Goal: Task Accomplishment & Management: Use online tool/utility

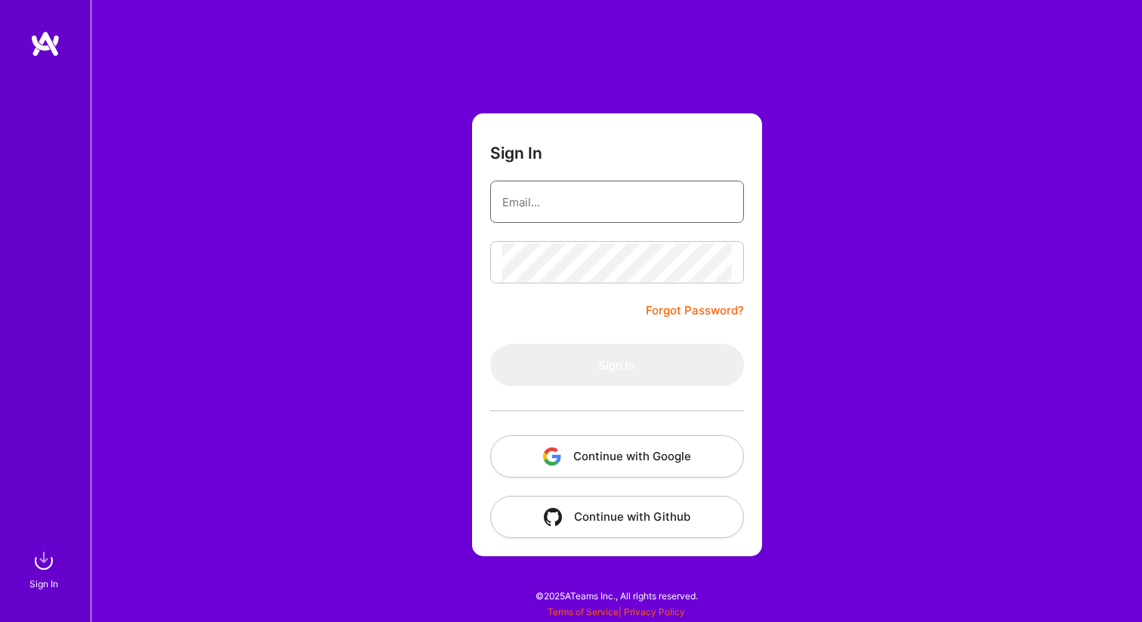
click at [540, 200] on input "email" at bounding box center [617, 202] width 230 height 39
click at [652, 456] on button "Continue with Google" at bounding box center [617, 456] width 254 height 42
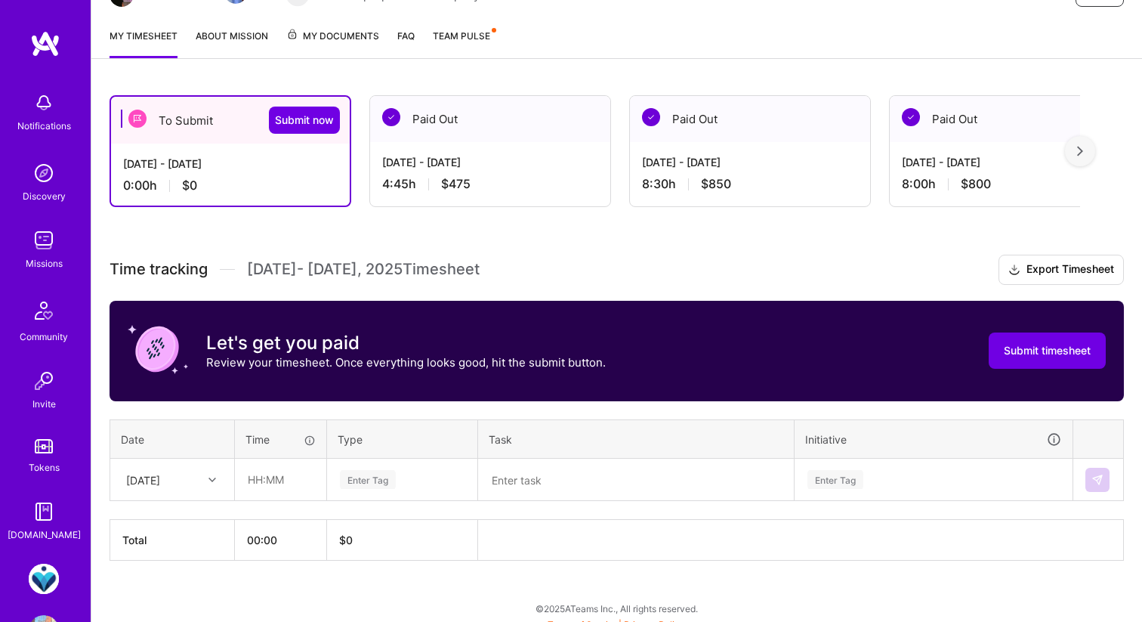
scroll to position [195, 0]
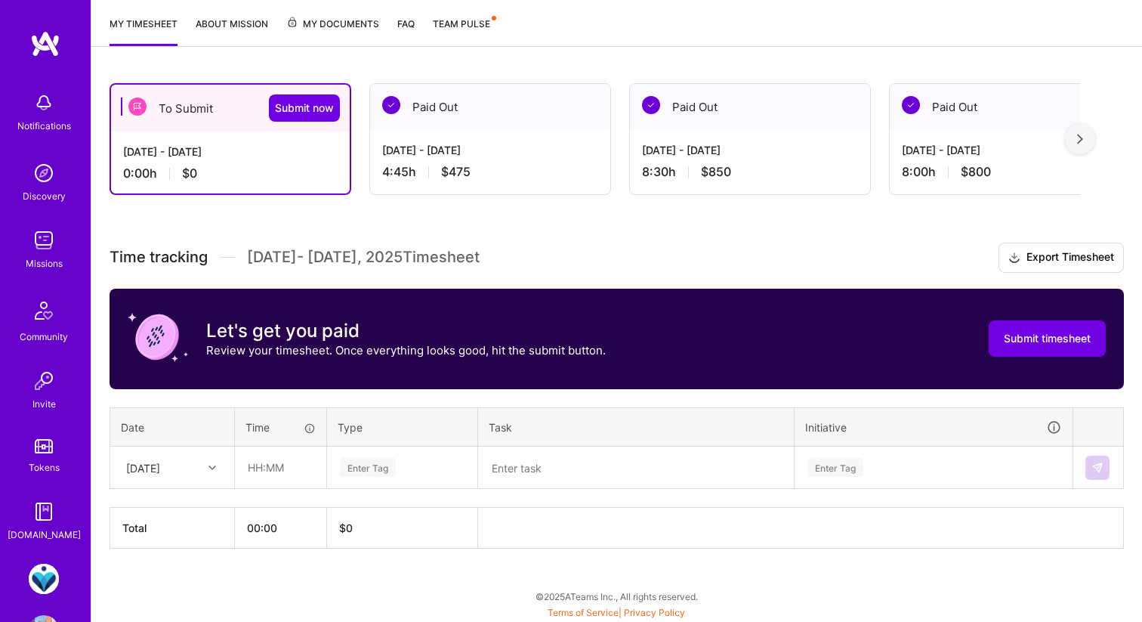
click at [153, 476] on div "[DATE]" at bounding box center [161, 467] width 84 height 25
click at [292, 468] on input "text" at bounding box center [281, 467] width 90 height 40
type input "01:00"
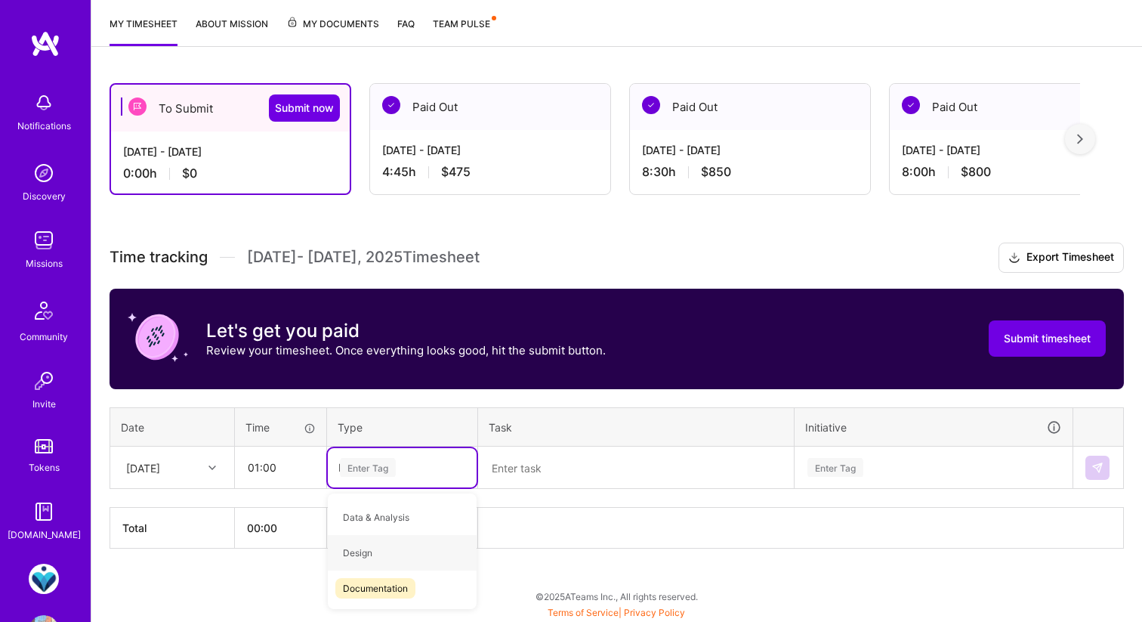
type input "En"
click at [365, 556] on span "Engineering" at bounding box center [367, 552] width 65 height 20
click at [529, 468] on textarea at bounding box center [636, 467] width 313 height 39
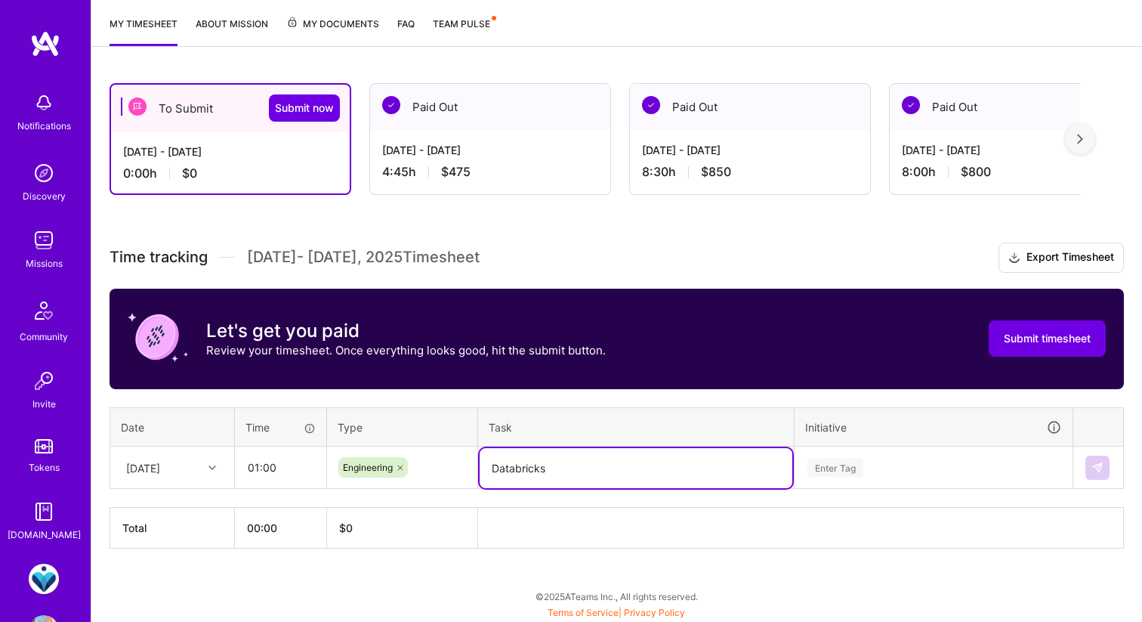
type textarea "Databricks"
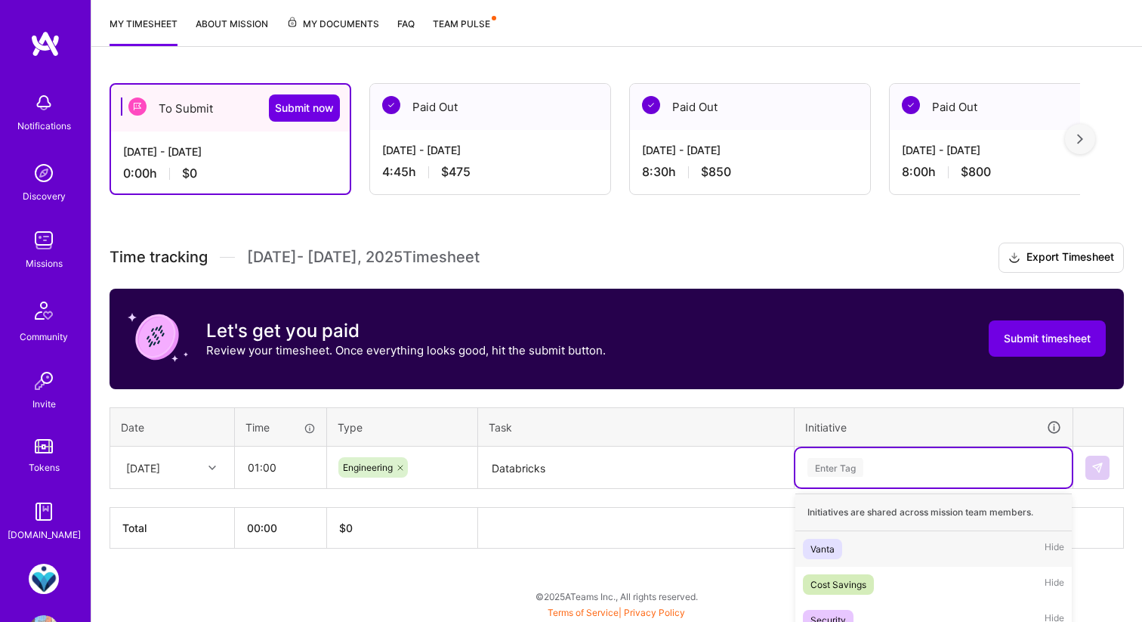
scroll to position [245, 0]
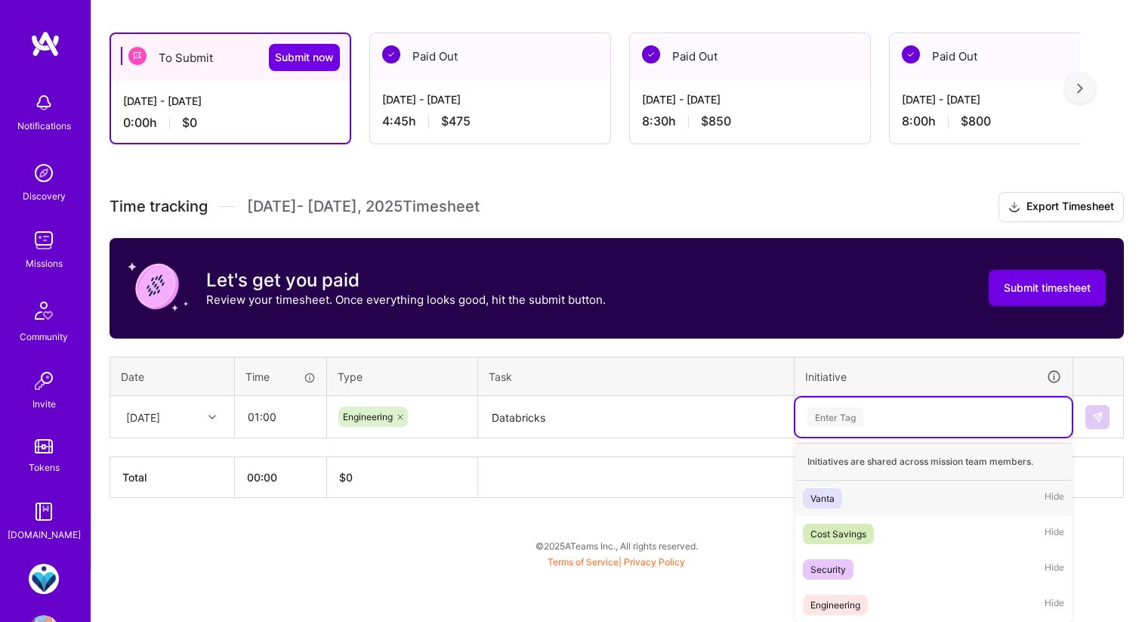
click at [858, 437] on div "option Vanta focused, 1 of 4. 4 results available. Use Up and Down to choose op…" at bounding box center [933, 416] width 276 height 39
click at [844, 597] on div "Engineering" at bounding box center [835, 605] width 50 height 16
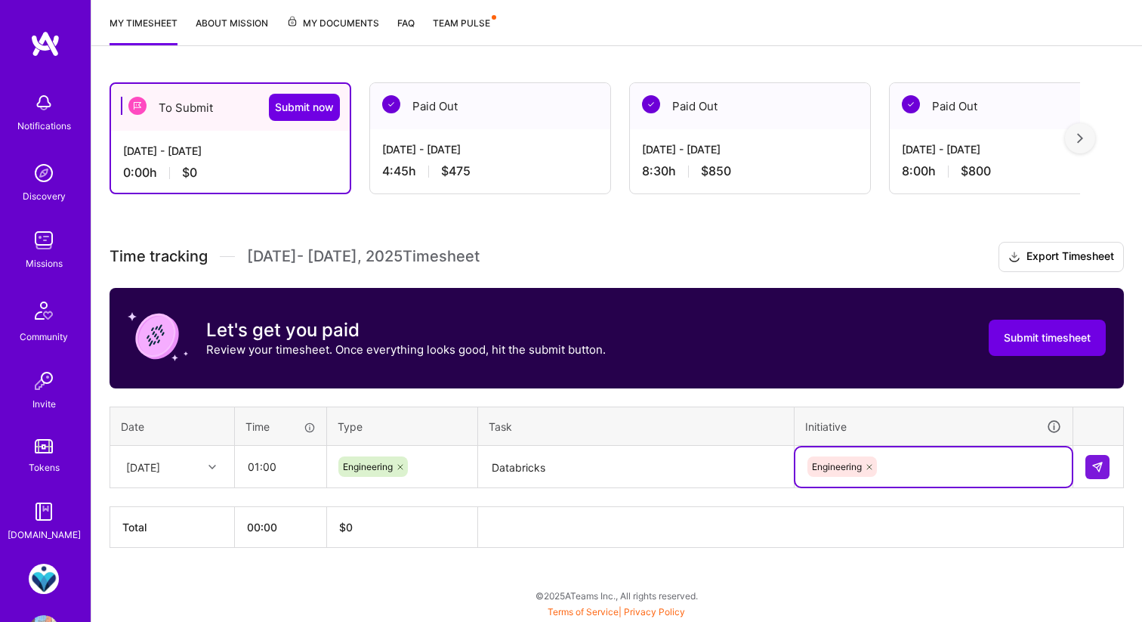
scroll to position [195, 0]
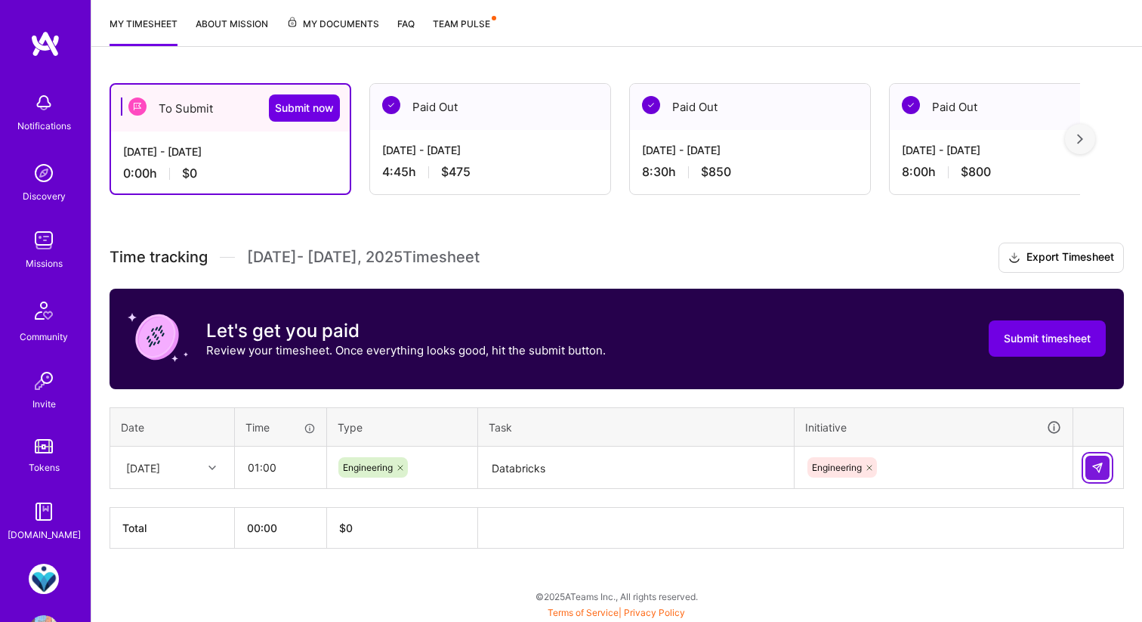
click at [1091, 466] on img at bounding box center [1097, 467] width 12 height 12
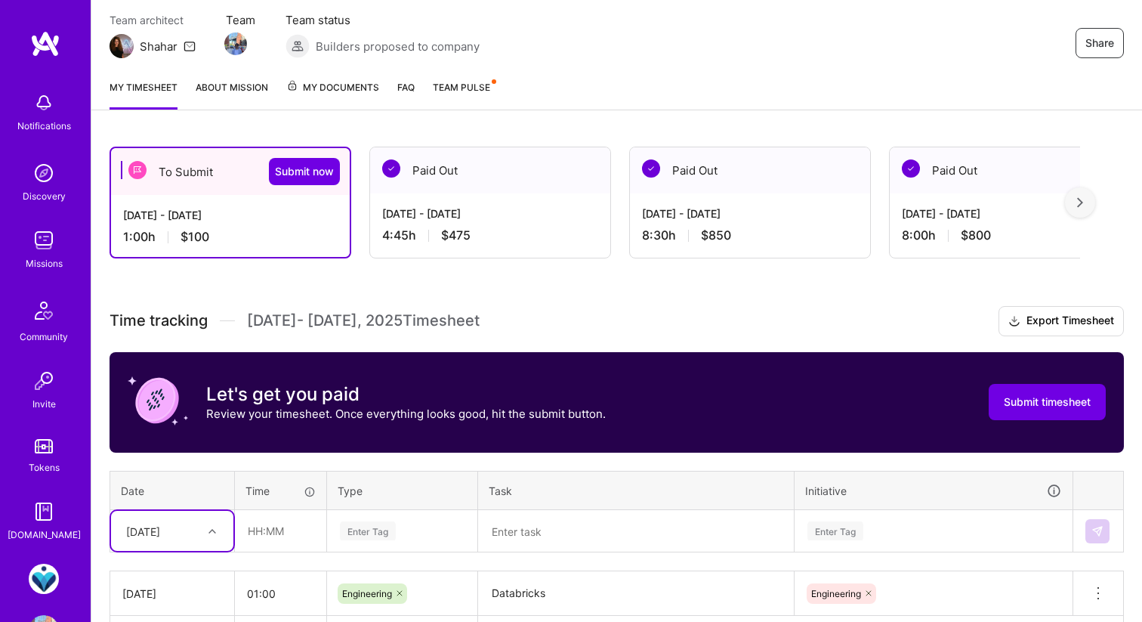
scroll to position [239, 0]
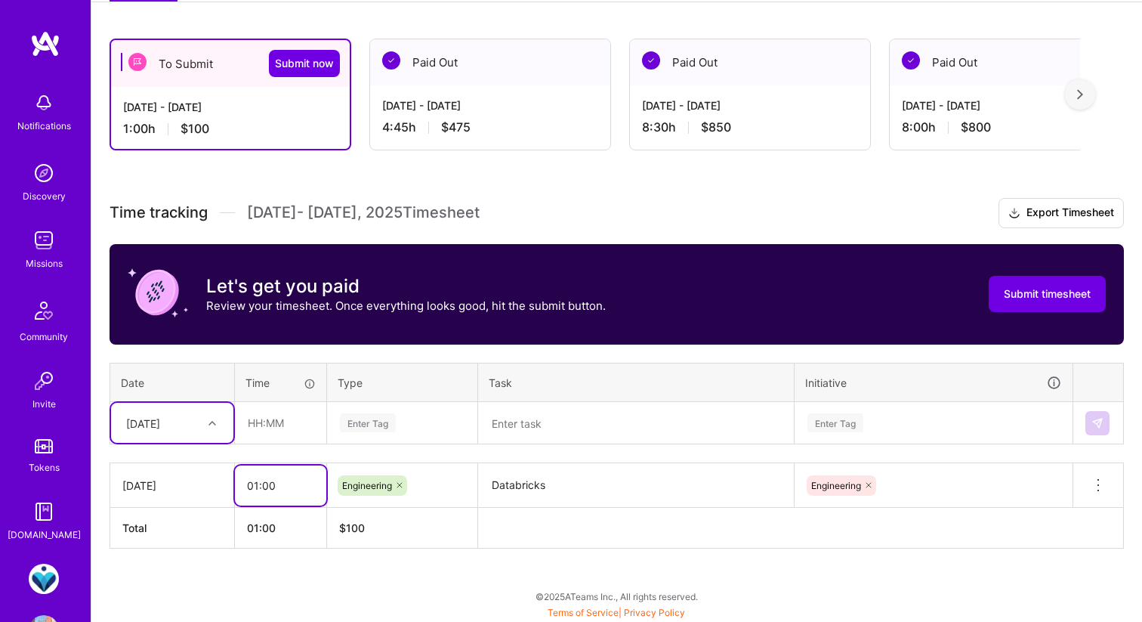
click at [301, 489] on input "01:00" at bounding box center [280, 485] width 91 height 40
click at [537, 486] on textarea "Databricks" at bounding box center [636, 485] width 313 height 42
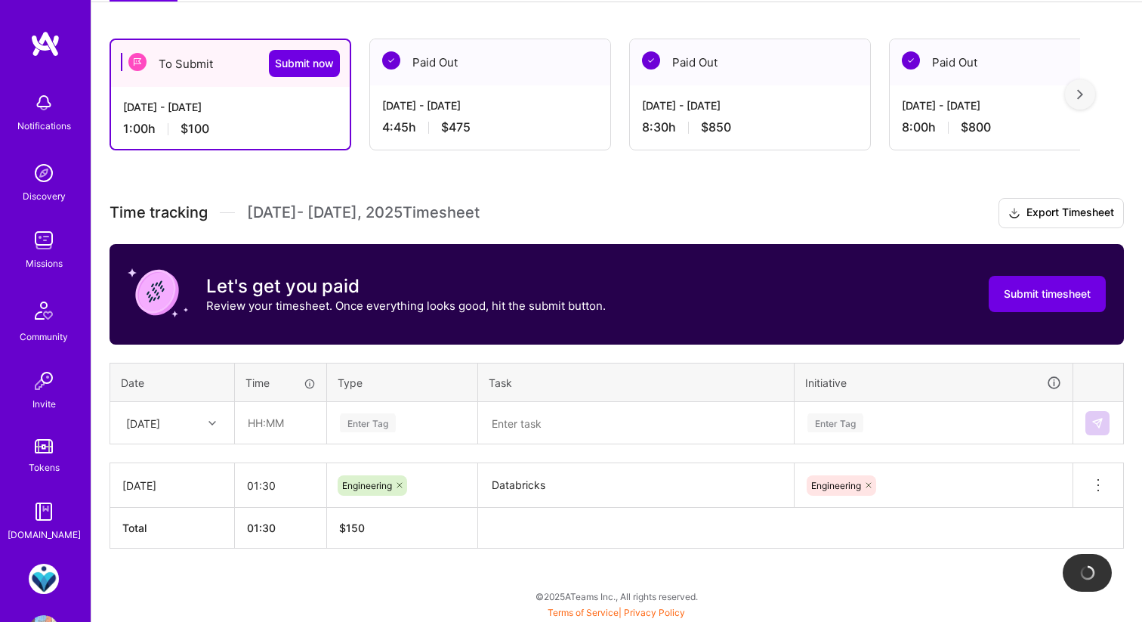
click at [846, 198] on h3 "Time tracking [DATE] - [DATE] Timesheet Export Timesheet" at bounding box center [617, 213] width 1014 height 30
click at [293, 117] on div "[DATE] - [DATE] 1:30 h $150" at bounding box center [230, 118] width 239 height 62
click at [276, 483] on input "01:30" at bounding box center [280, 485] width 91 height 40
type input "01:45"
click at [588, 489] on textarea "Databricks" at bounding box center [636, 485] width 313 height 42
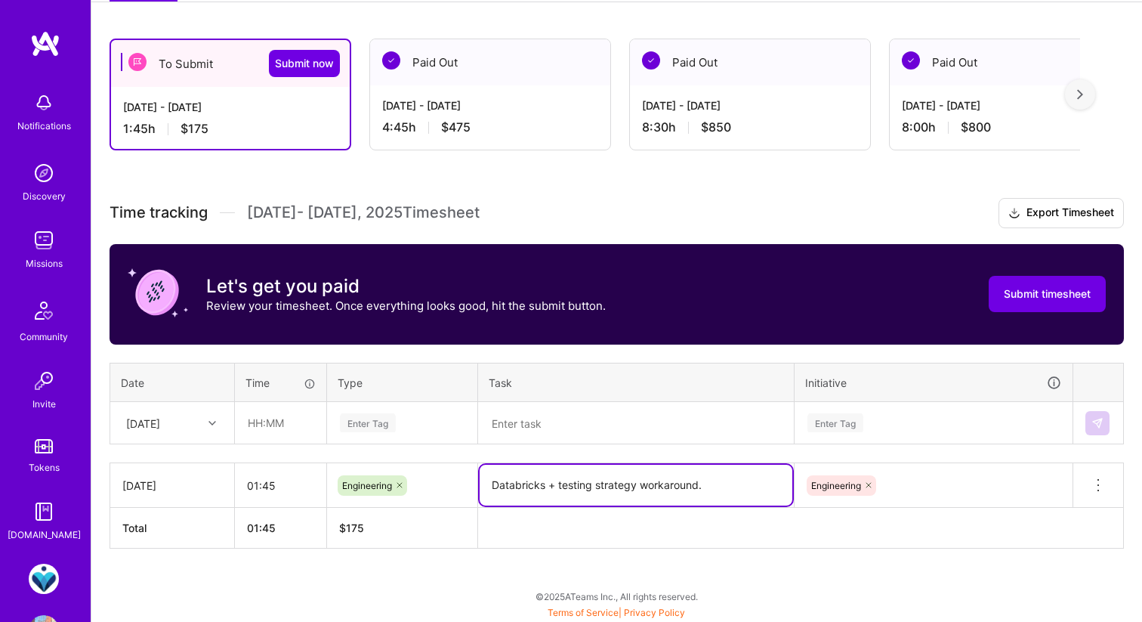
click at [546, 482] on textarea "Databricks + testing strategy workaround." at bounding box center [636, 484] width 313 height 41
type textarea "Databricks + testing strategy workaround."
click at [935, 542] on th at bounding box center [801, 528] width 646 height 41
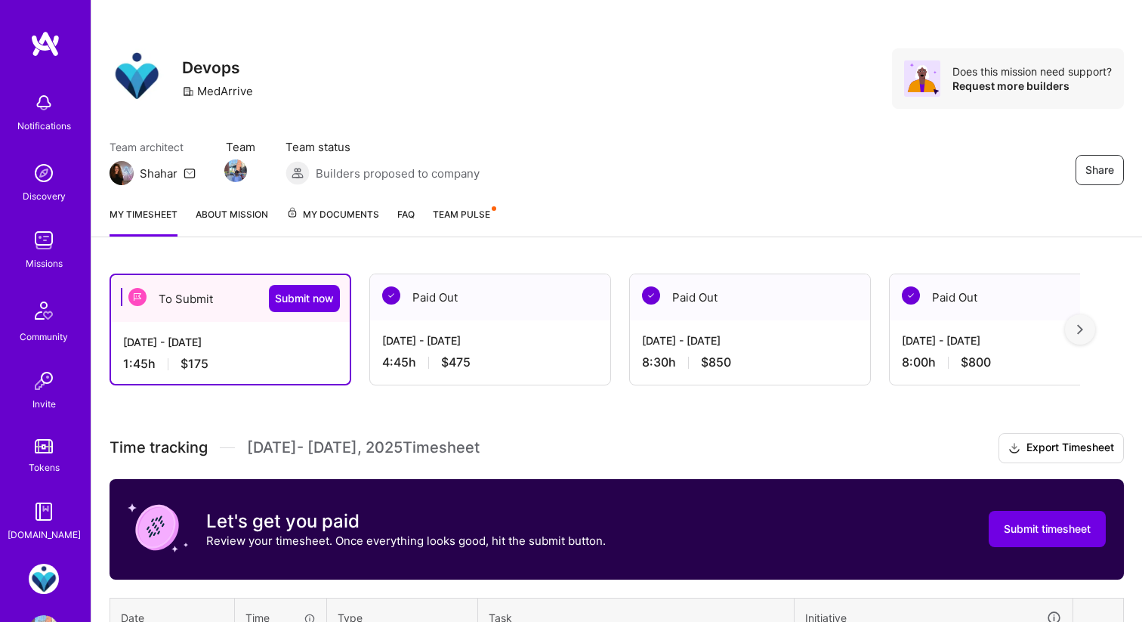
scroll to position [0, 0]
